Goal: Task Accomplishment & Management: Manage account settings

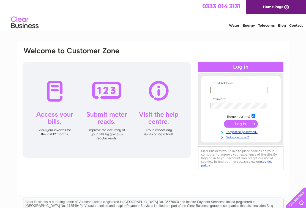
type input "lorettemac@aol.com"
click at [241, 127] on input "submit" at bounding box center [241, 124] width 34 height 8
click at [244, 127] on input "submit" at bounding box center [241, 124] width 34 height 8
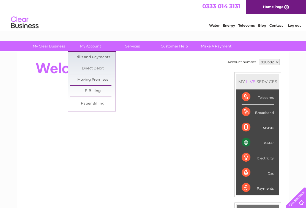
click at [98, 58] on link "Bills and Payments" at bounding box center [92, 57] width 45 height 11
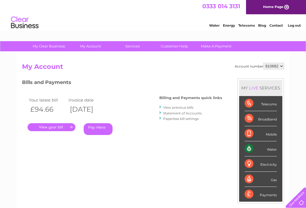
click at [184, 109] on link "View previous bills" at bounding box center [178, 108] width 30 height 4
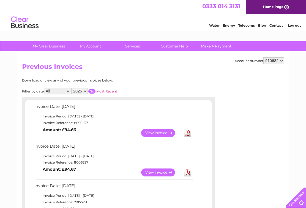
click at [165, 177] on link "View" at bounding box center [161, 173] width 40 height 8
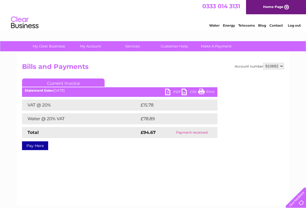
click at [212, 93] on link "Print" at bounding box center [206, 93] width 17 height 8
click at [274, 7] on link "Home Page" at bounding box center [276, 7] width 60 height 14
